Goal: Task Accomplishment & Management: Complete application form

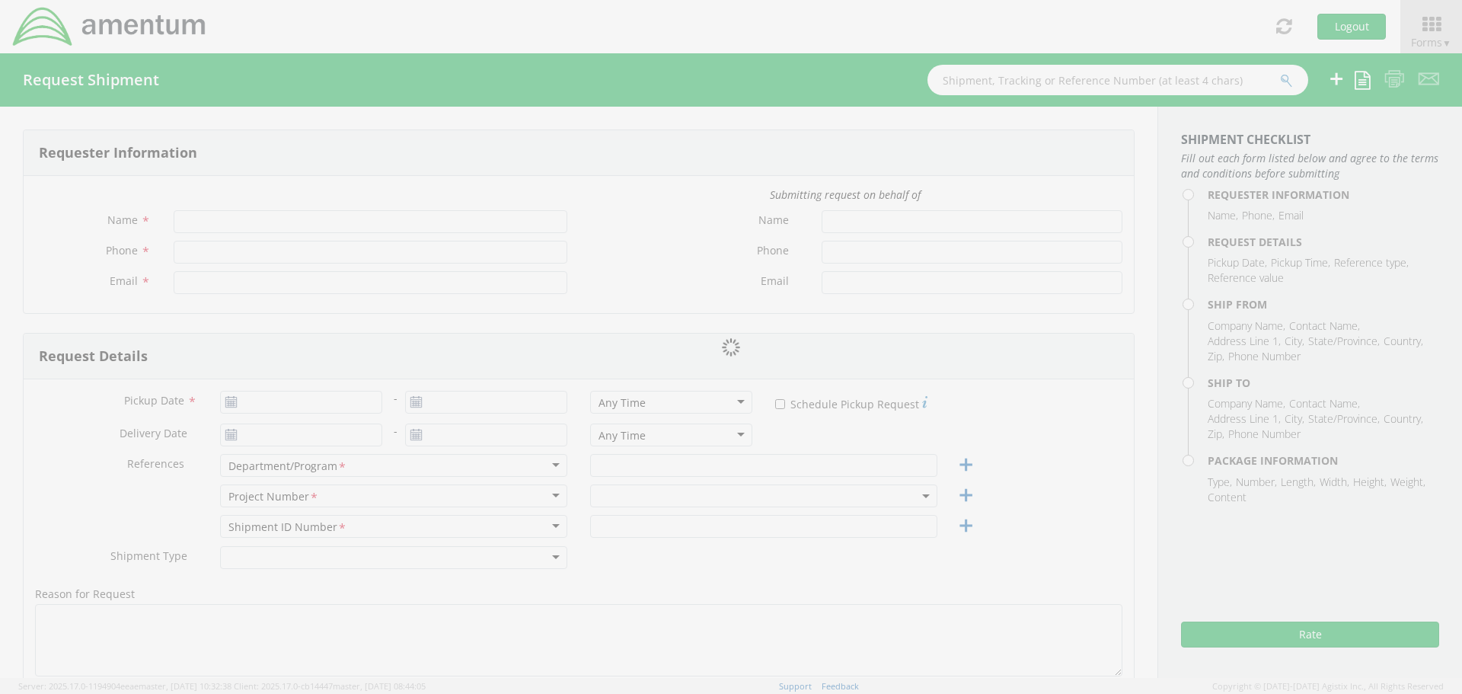
type input "[PERSON_NAME]"
type input "6822746843"
type input "[EMAIL_ADDRESS][PERSON_NAME][DOMAIN_NAME]"
type input "[DATE]"
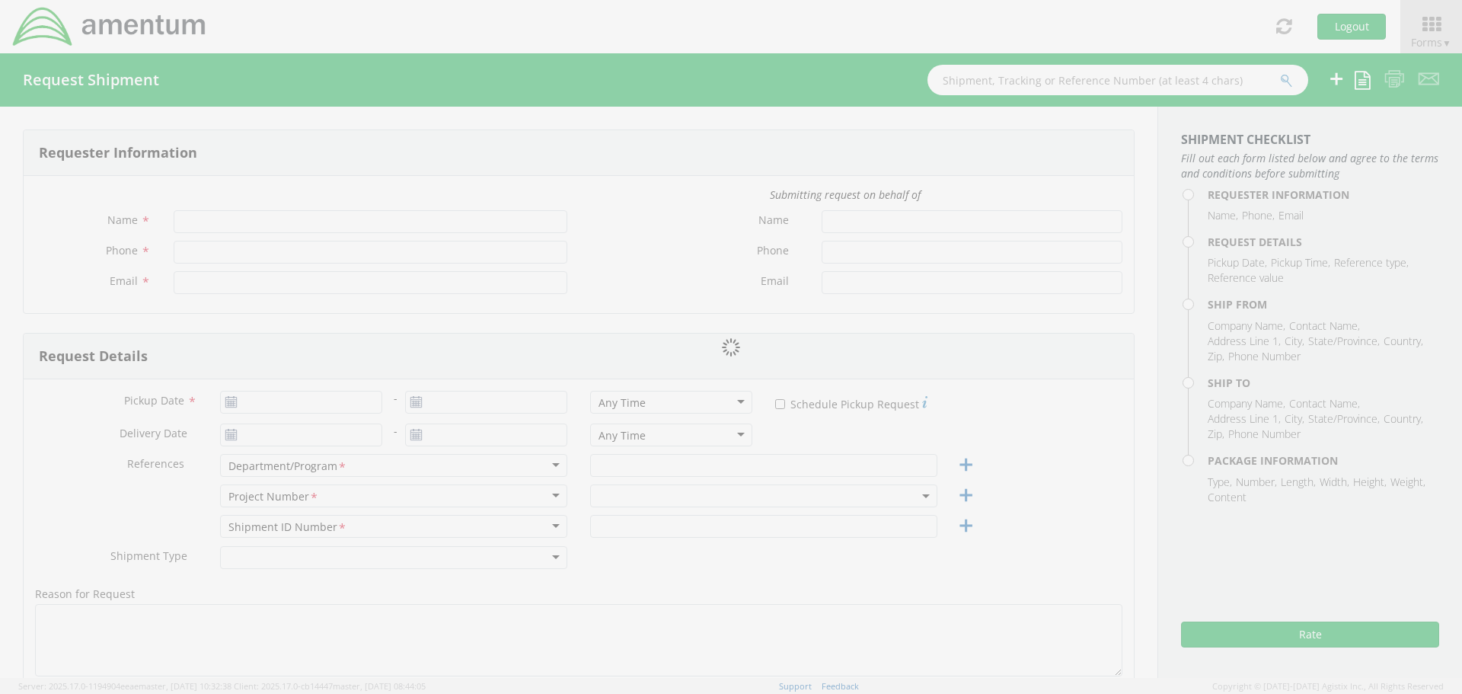
type input "TACLS"
type input "6067.5.6016.00.00.00.000.FRE"
select select
type input "Amentum"
type input "[STREET_ADDRESS]"
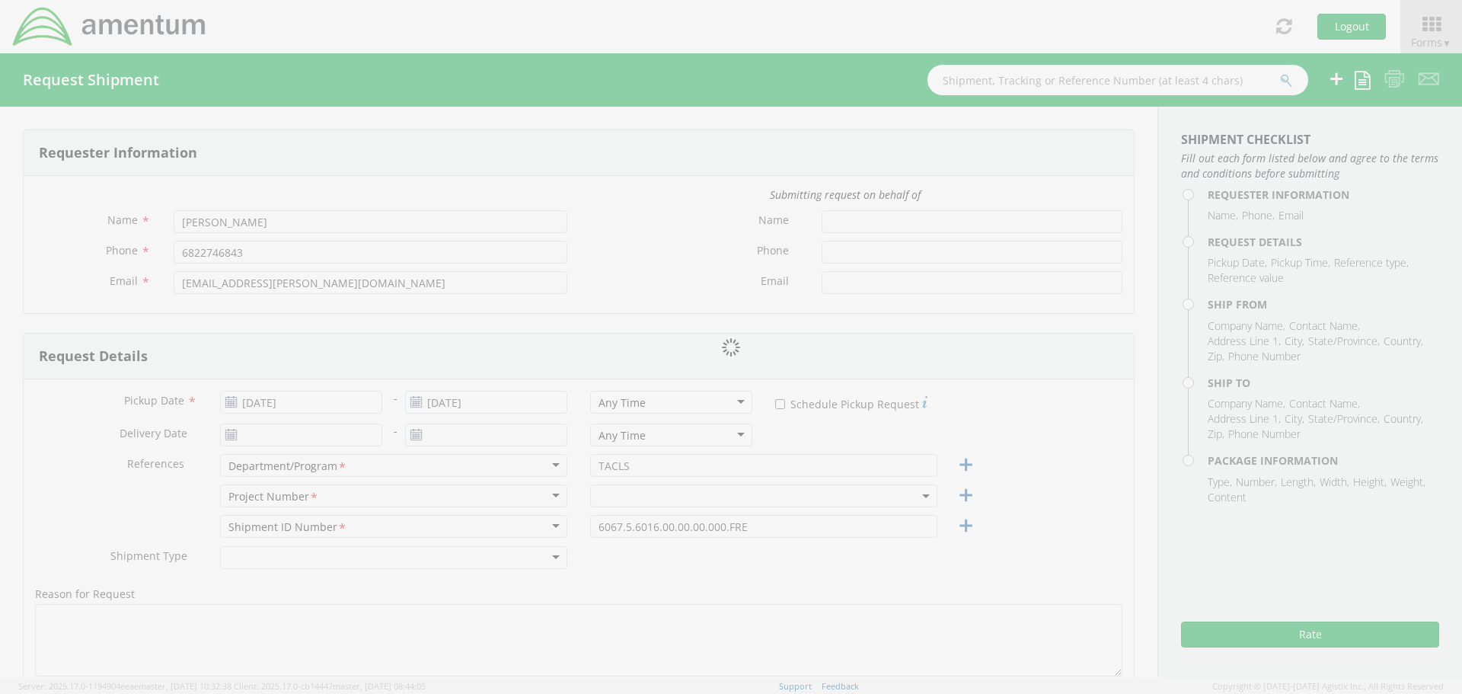
type input "[GEOGRAPHIC_DATA]"
type input "76177"
type input "[PERSON_NAME]"
type input "6822746843"
type input "[EMAIL_ADDRESS][PERSON_NAME][DOMAIN_NAME]"
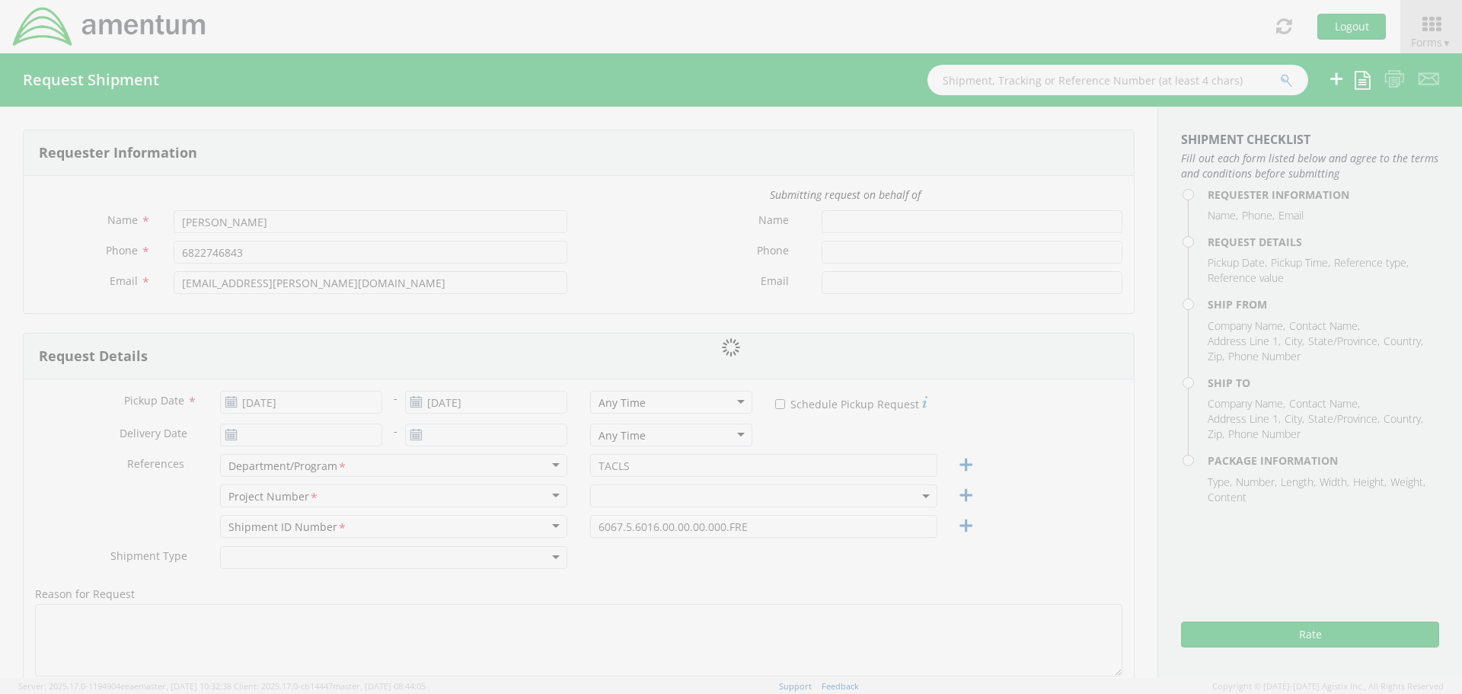
type input "Amentum Services, Inc."
type input "[STREET_ADDRESS][PERSON_NAME]"
type input "Bldg 352 Clay NGTC"
type input "Marietta"
type input "30060"
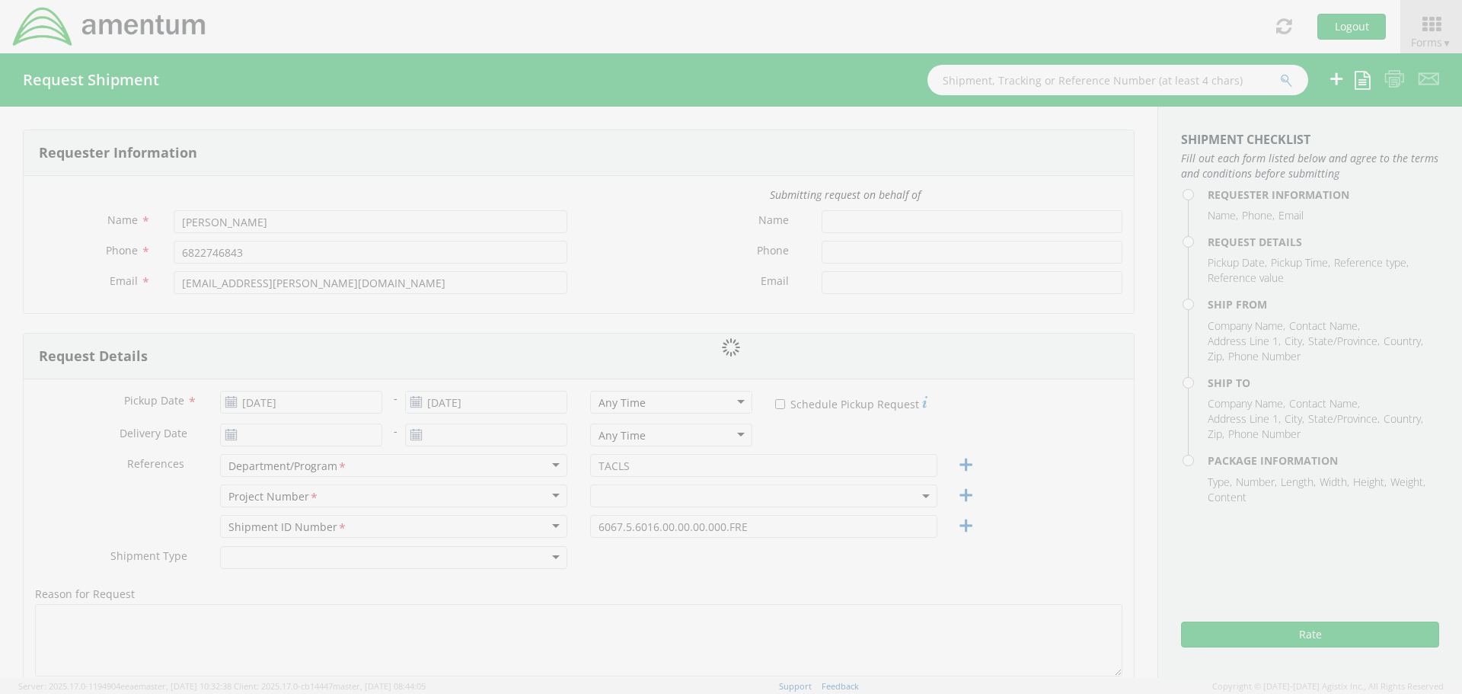
type input "[PERSON_NAME]"
type input "3303603725"
select select "42748"
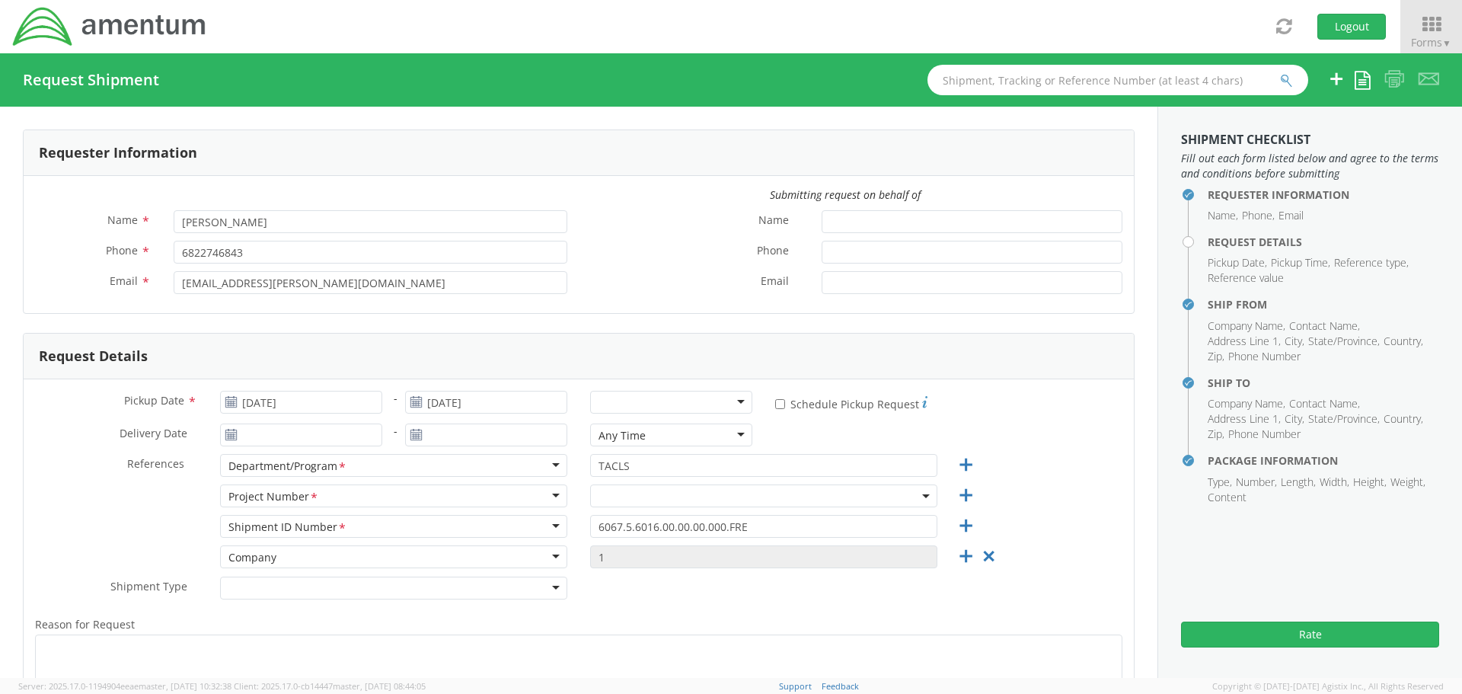
select select "6067.5.6016.00.00.00.000.FRE"
